Goal: Transaction & Acquisition: Purchase product/service

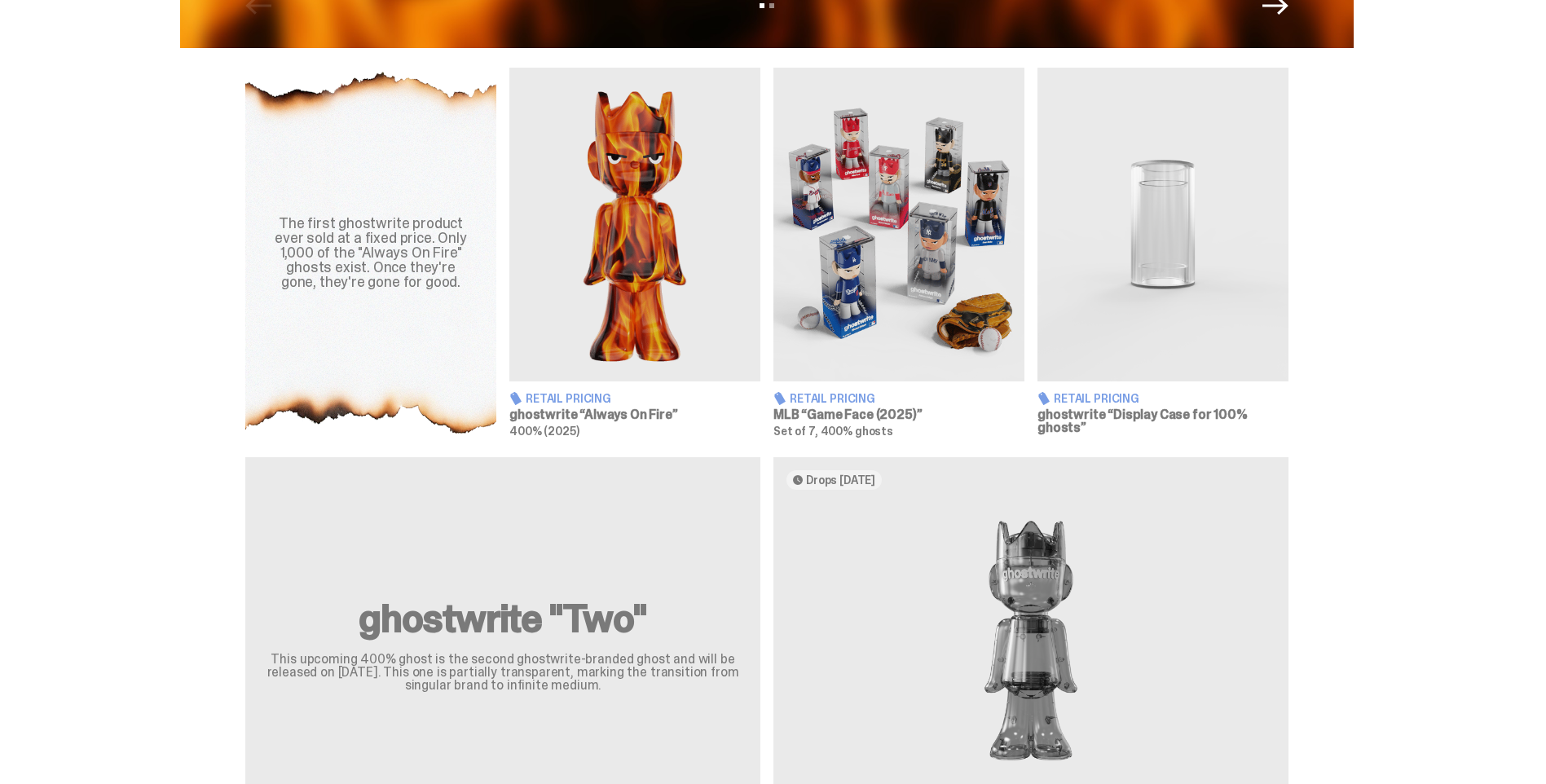
scroll to position [570, 0]
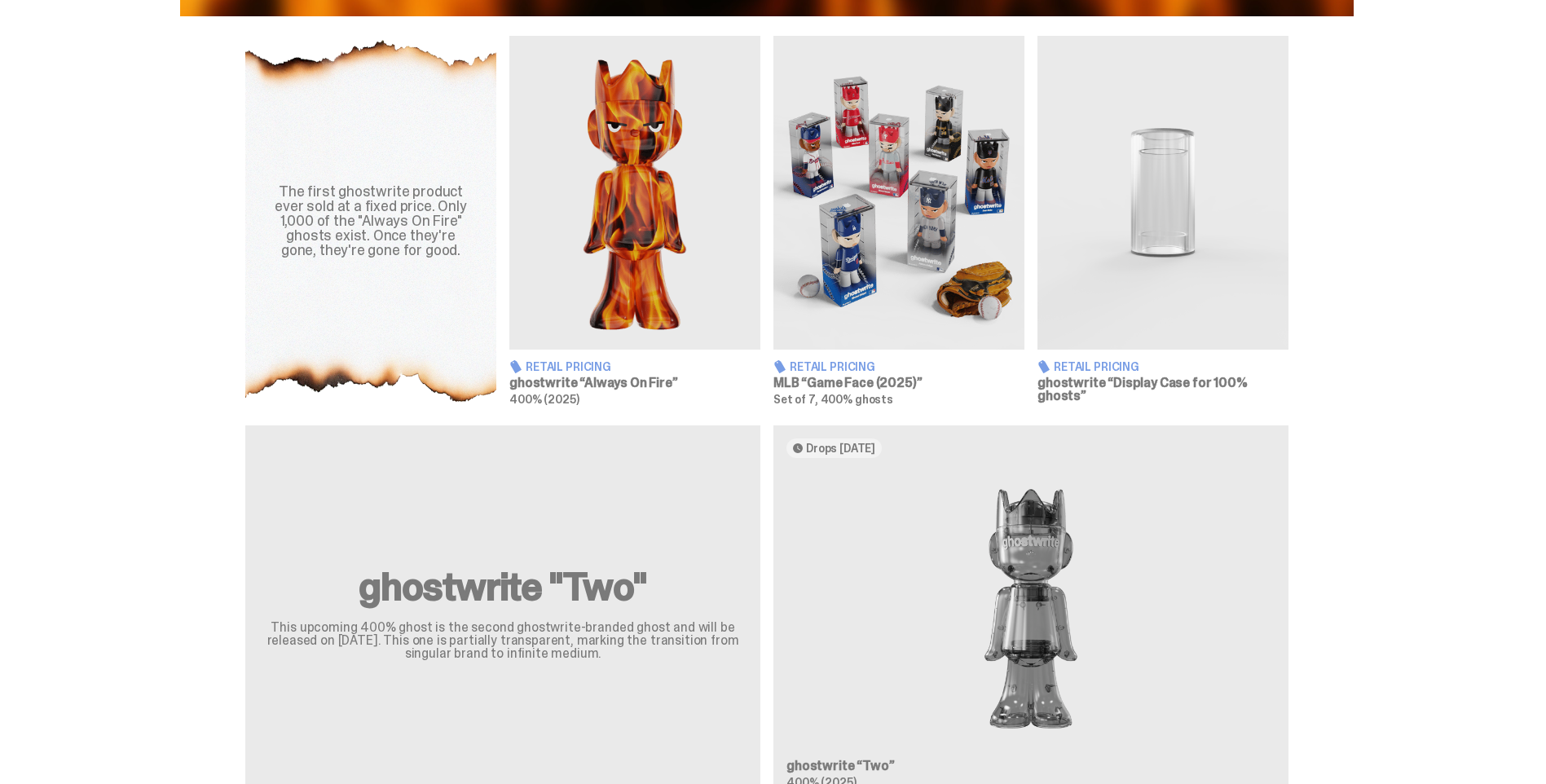
click at [904, 305] on img at bounding box center [899, 193] width 251 height 314
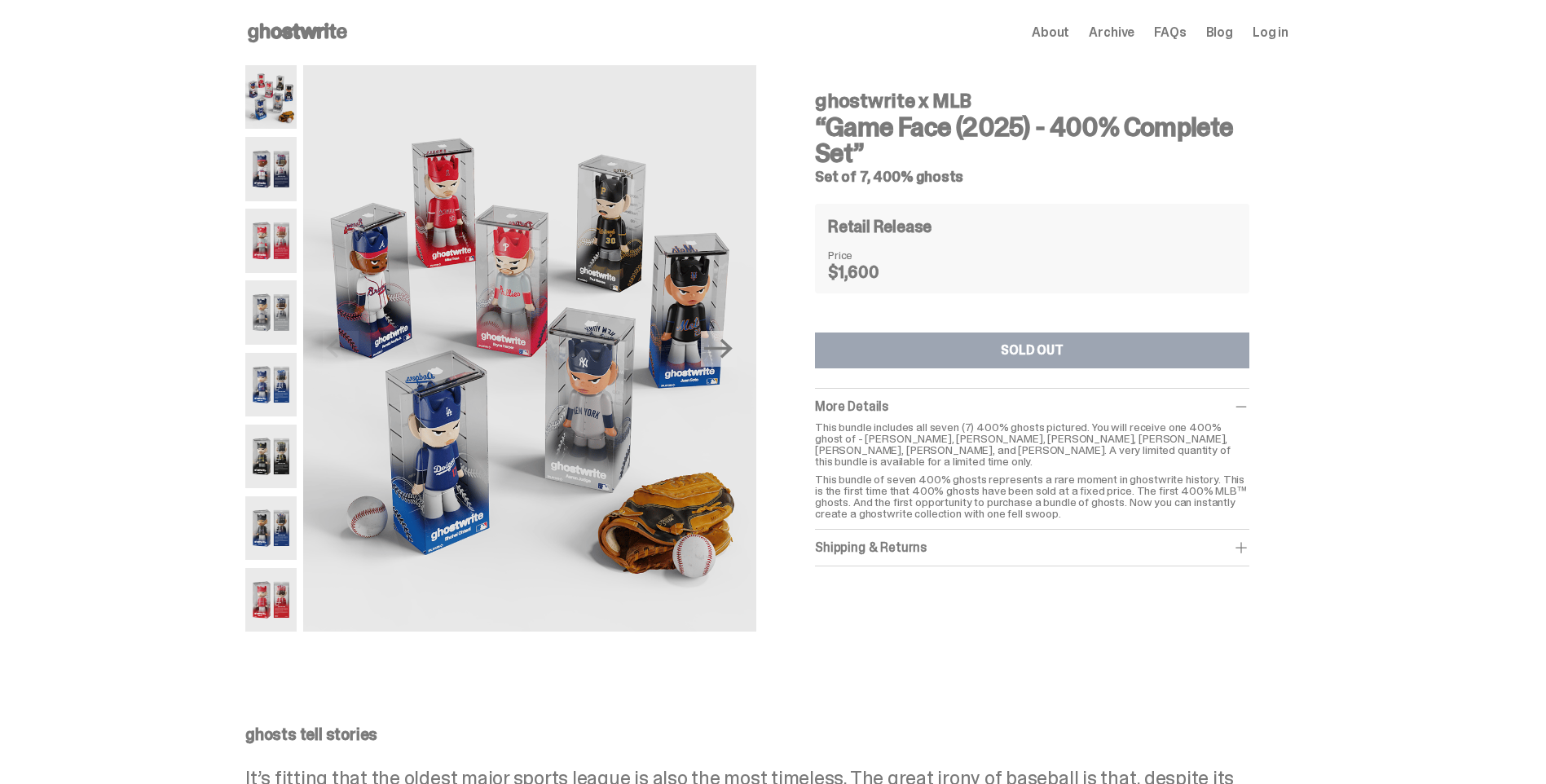
click at [264, 159] on img at bounding box center [271, 168] width 51 height 64
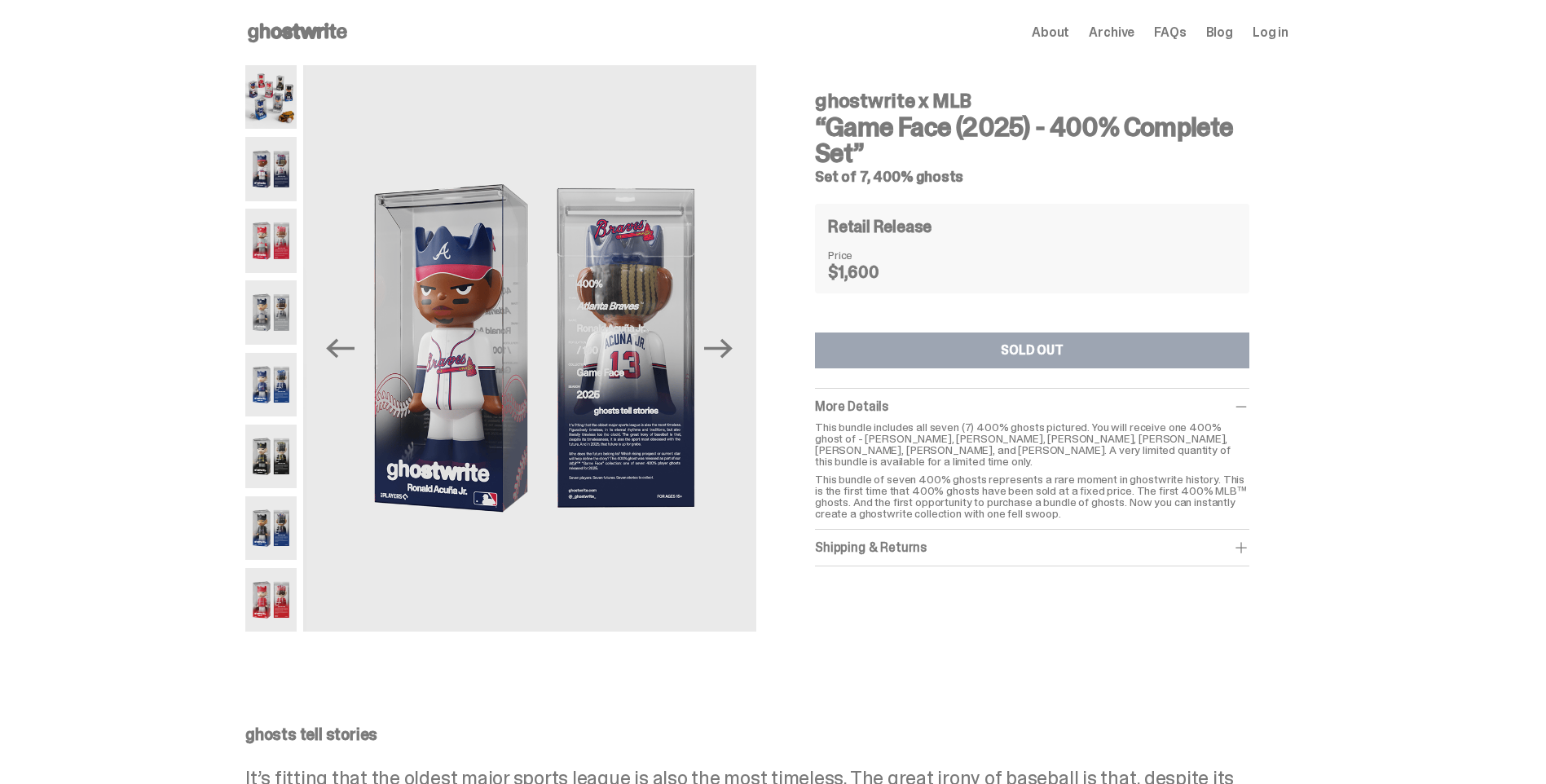
click at [284, 251] on img at bounding box center [271, 240] width 51 height 64
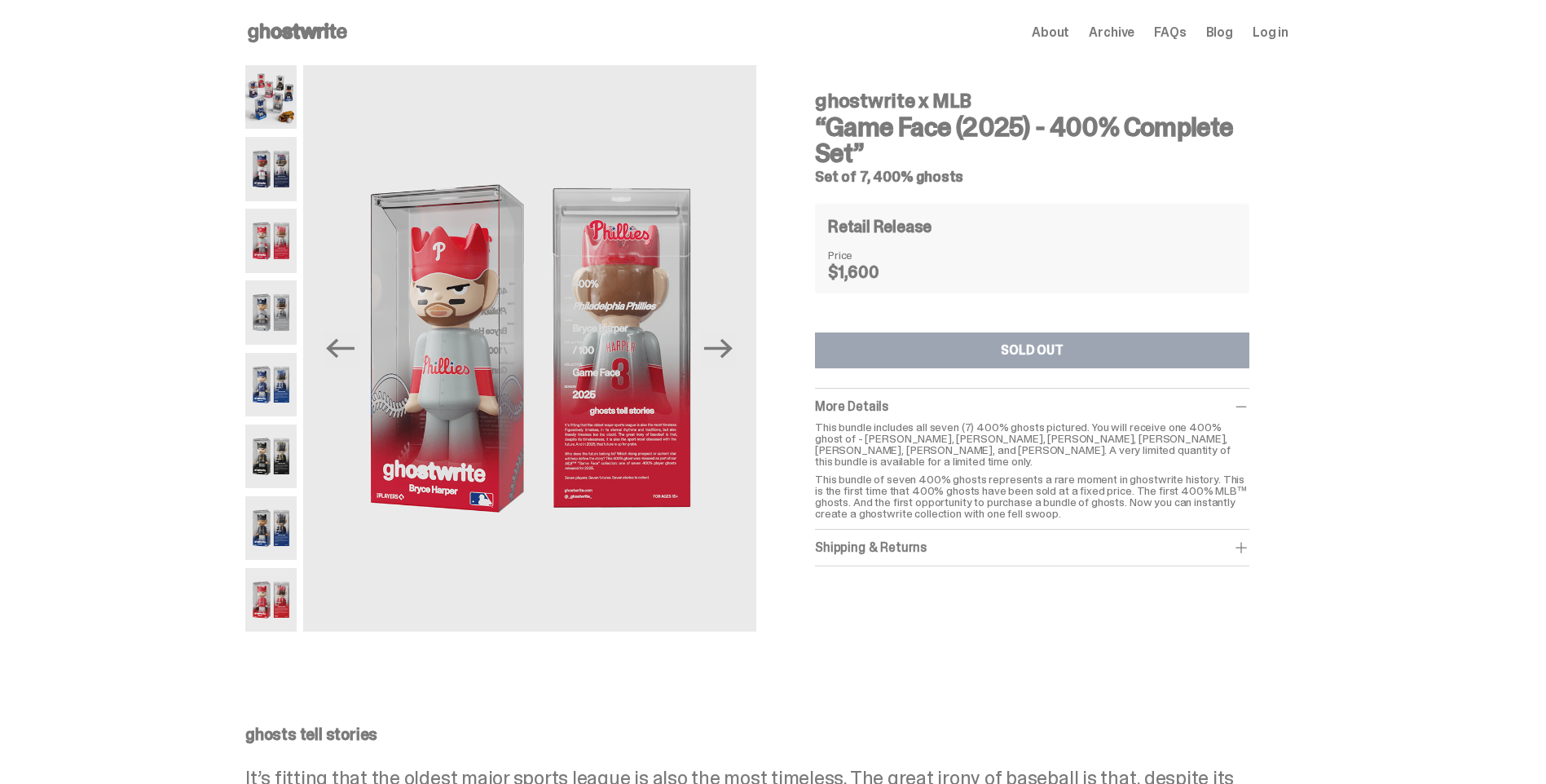
click at [980, 542] on div "Shipping & Returns" at bounding box center [1032, 547] width 435 height 16
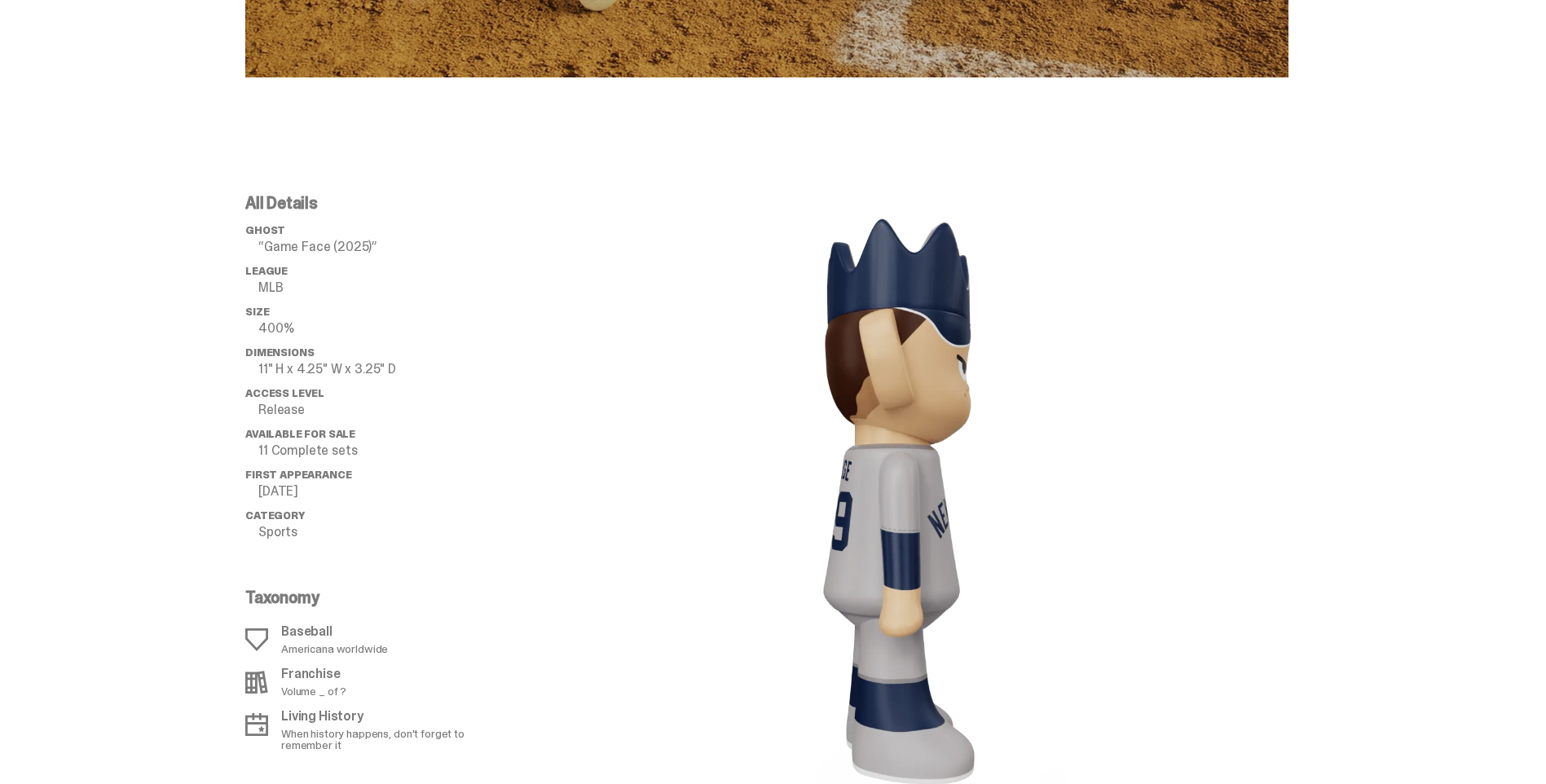
scroll to position [1548, 0]
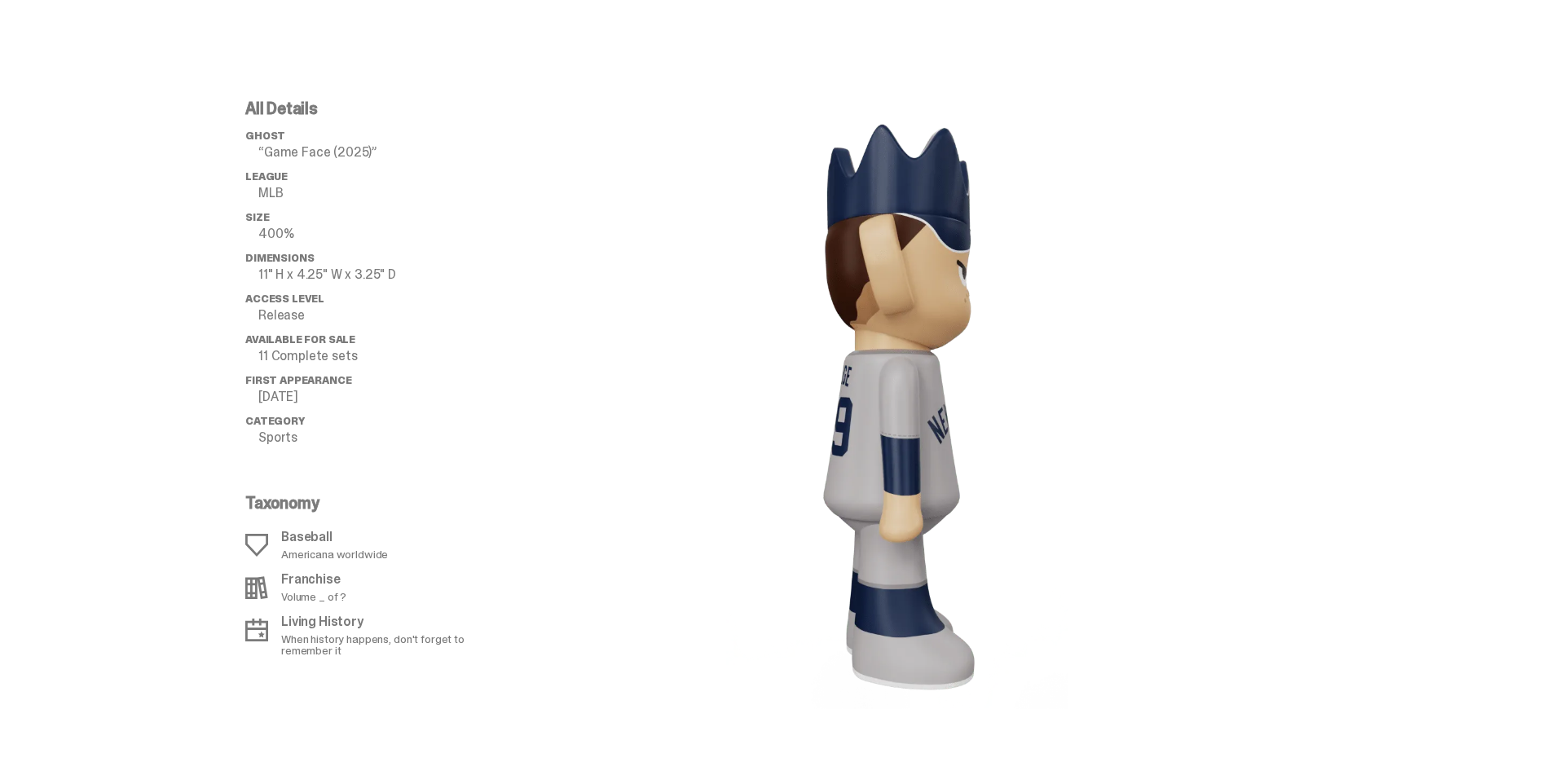
drag, startPoint x: 883, startPoint y: 506, endPoint x: 1010, endPoint y: 491, distance: 127.9
click at [1010, 491] on image "lottie-animation-container" at bounding box center [897, 404] width 343 height 608
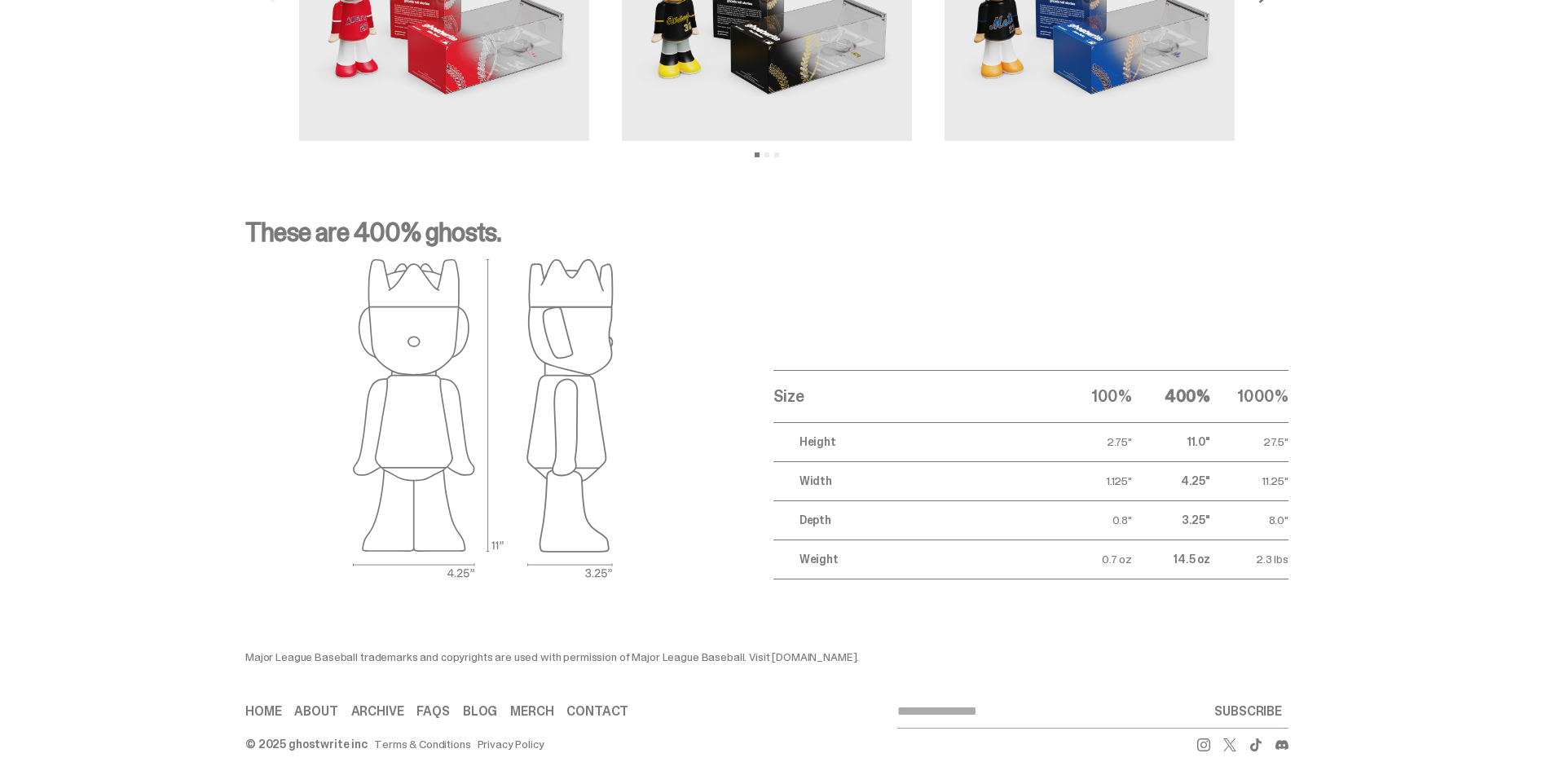
scroll to position [2495, 0]
